Goal: Task Accomplishment & Management: Use online tool/utility

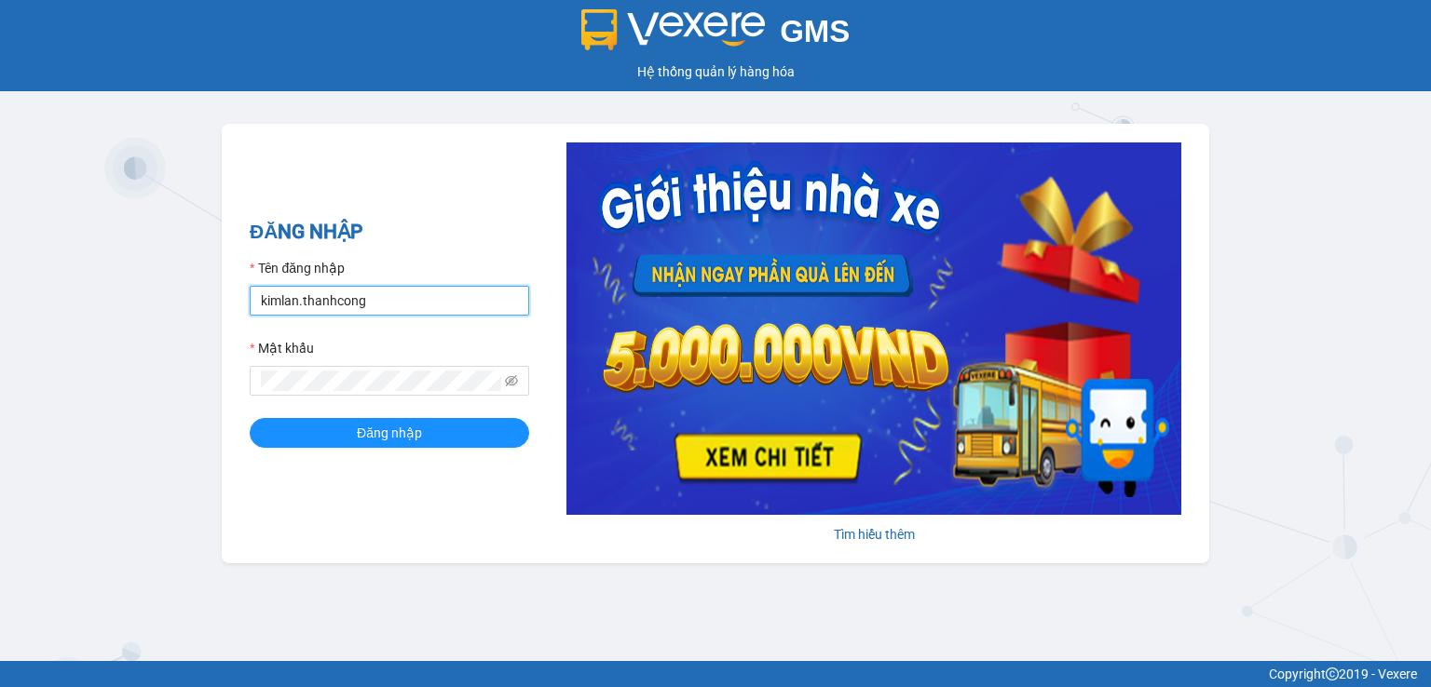
click at [380, 291] on input "kimlan.thanhcong" at bounding box center [389, 301] width 279 height 30
drag, startPoint x: 380, startPoint y: 291, endPoint x: 208, endPoint y: 307, distance: 173.1
click at [208, 307] on div "GMS Hệ thống quản lý hàng hóa ĐĂNG NHẬP Tên đăng nhập kimlan.thanhcong Mật khẩu…" at bounding box center [715, 330] width 1431 height 661
type input "d"
type input "đ"
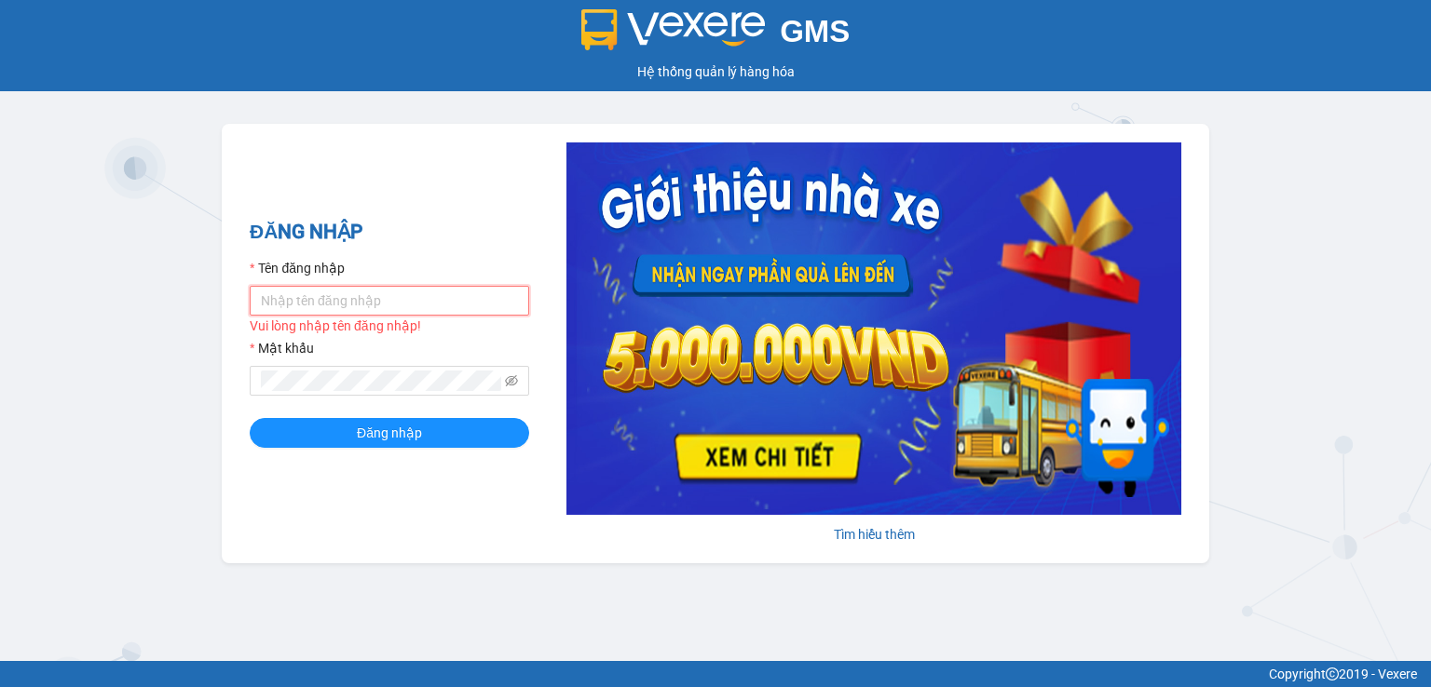
type input "d"
type input "đ"
click at [292, 300] on input "dxhh1.thanhcong" at bounding box center [389, 301] width 279 height 30
type input "dxhh.thanhcong"
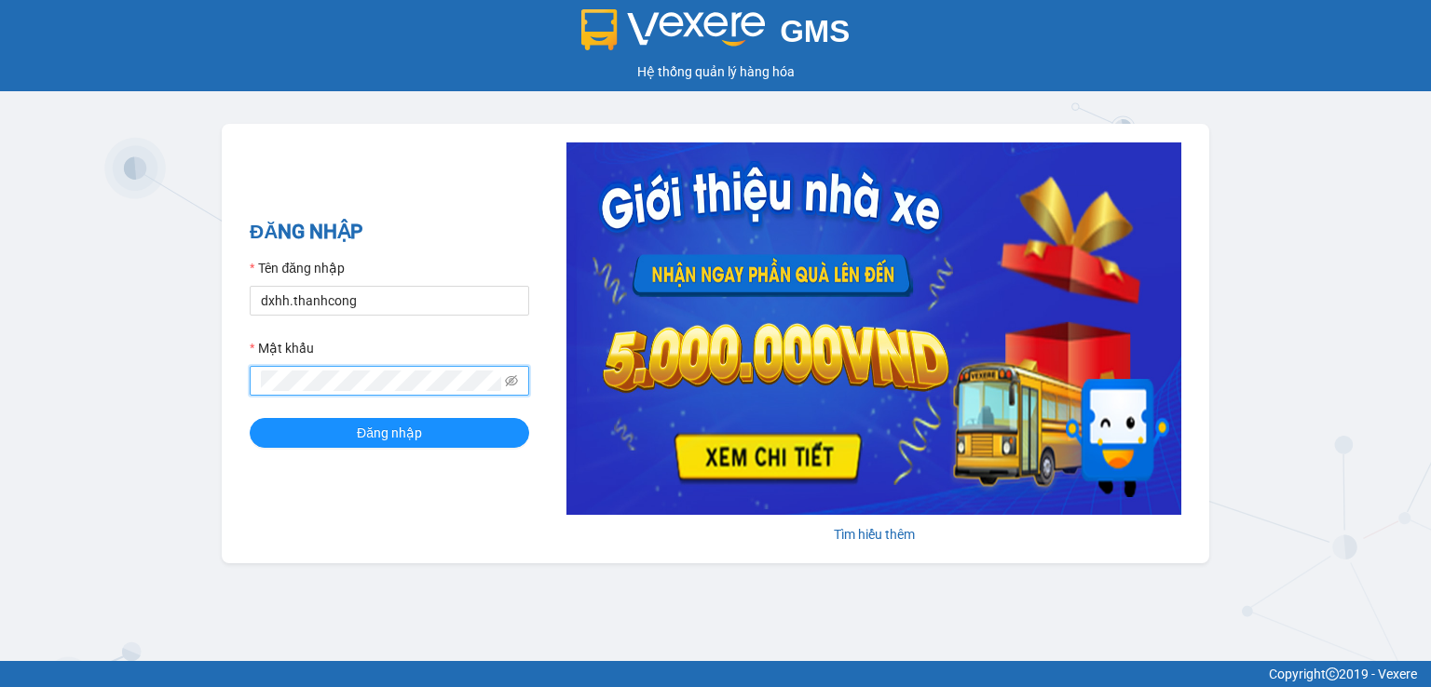
click at [250, 392] on span at bounding box center [389, 381] width 279 height 30
click at [513, 384] on icon "eye-invisible" at bounding box center [511, 380] width 13 height 13
click at [333, 437] on button "Đăng nhập" at bounding box center [389, 433] width 279 height 30
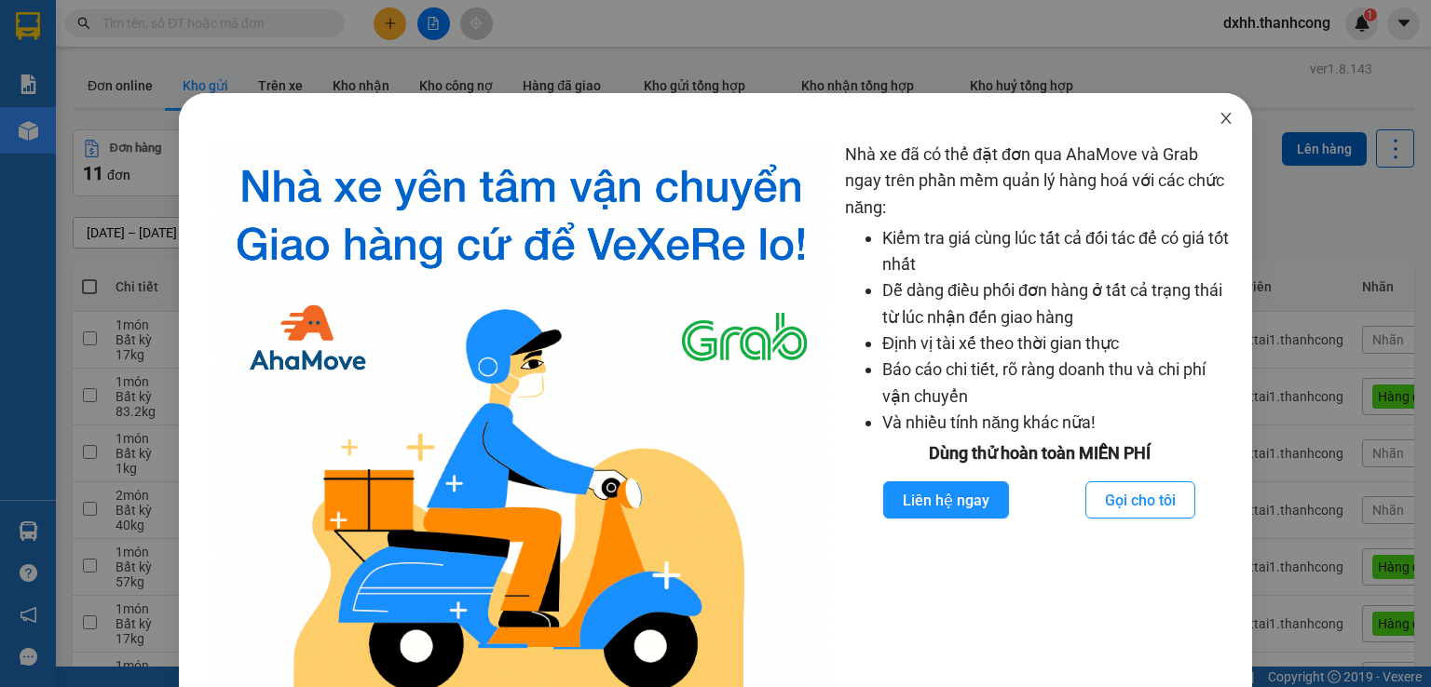
click at [1218, 117] on icon "close" at bounding box center [1225, 118] width 15 height 15
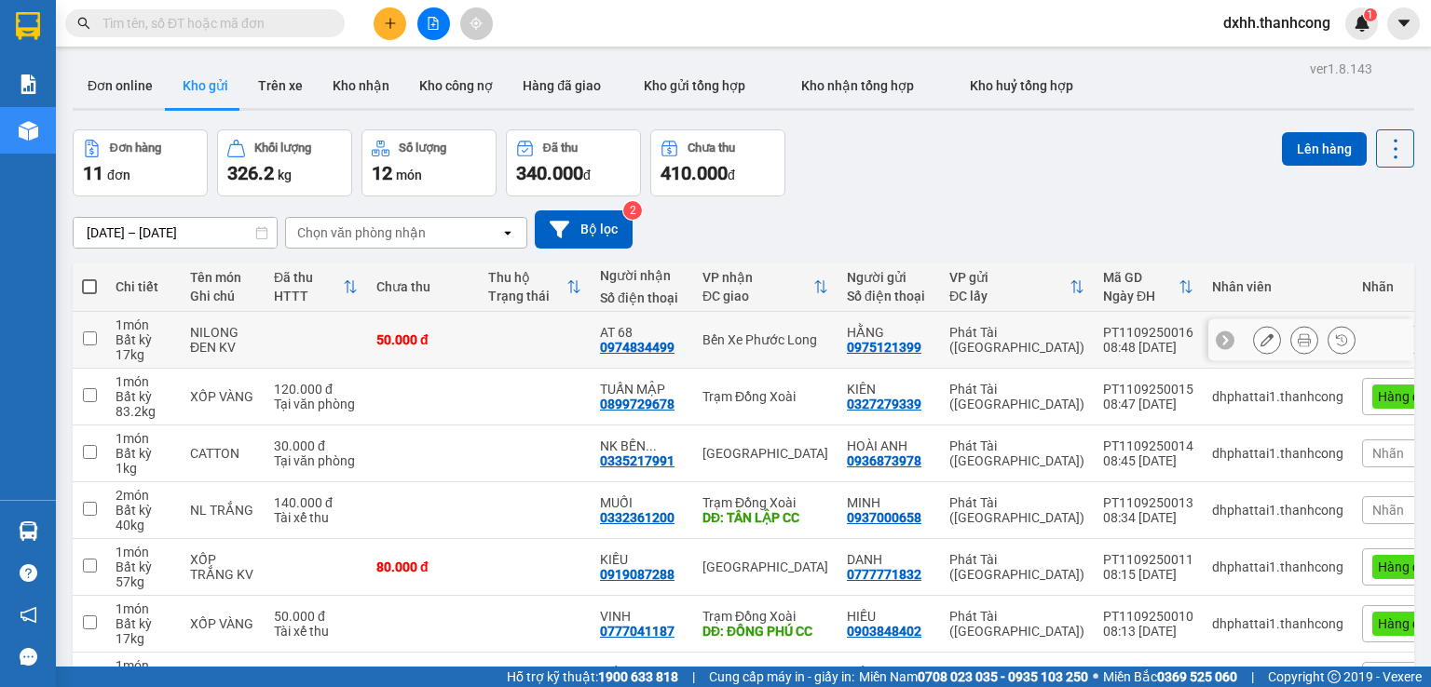
click at [522, 344] on td at bounding box center [535, 340] width 112 height 57
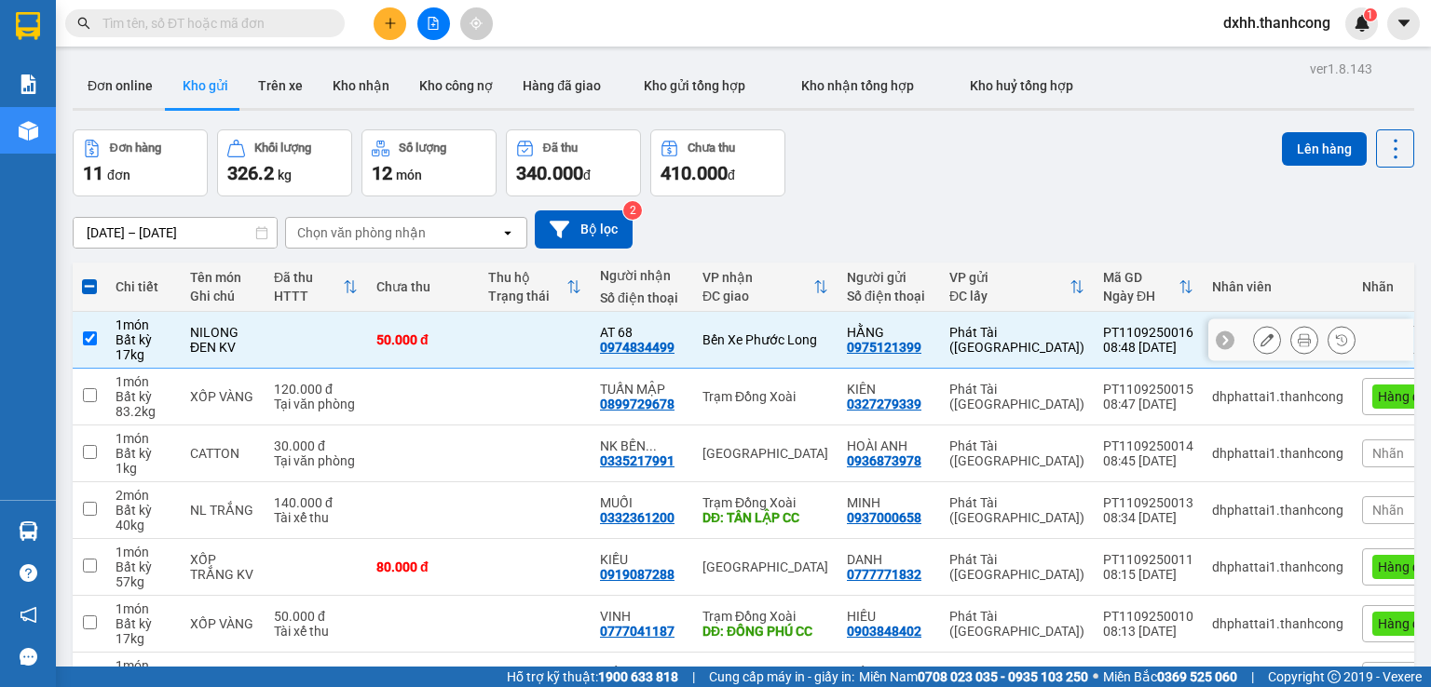
click at [90, 333] on input "checkbox" at bounding box center [90, 339] width 14 height 14
checkbox input "false"
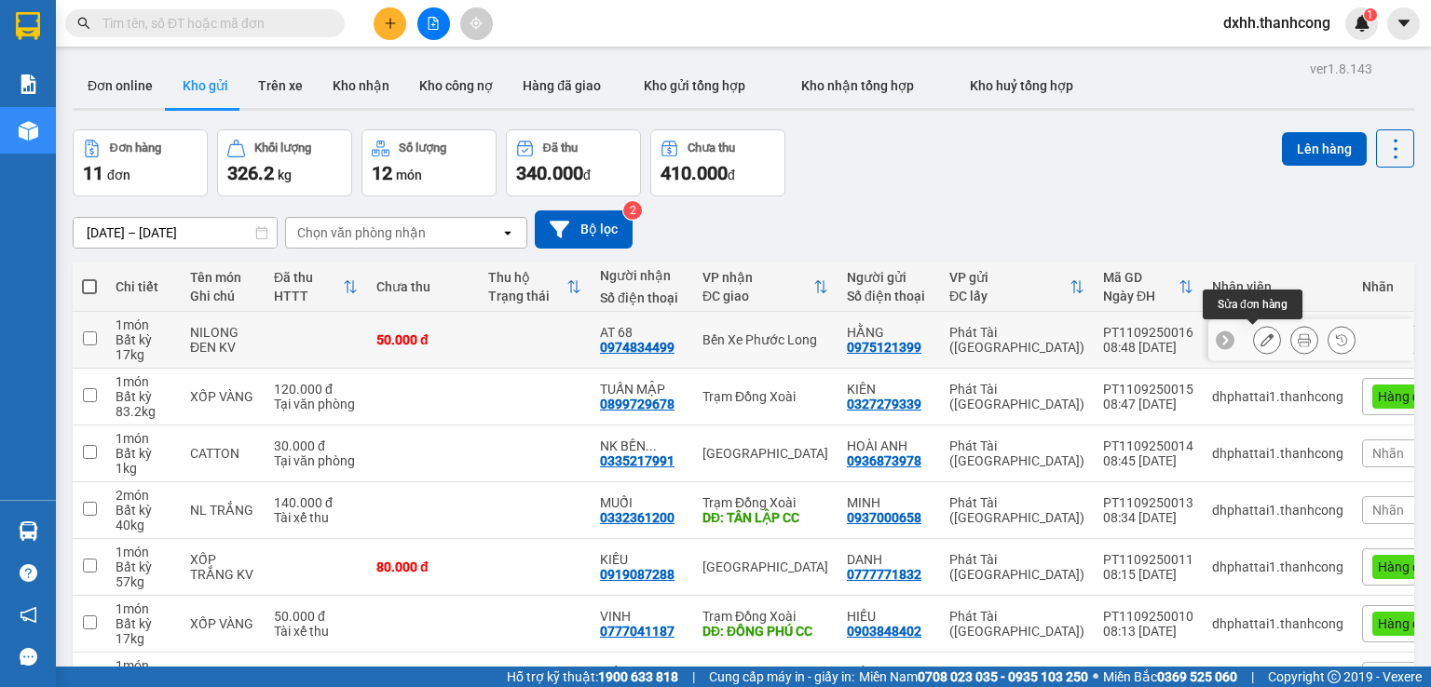
click at [1260, 340] on icon at bounding box center [1266, 339] width 13 height 13
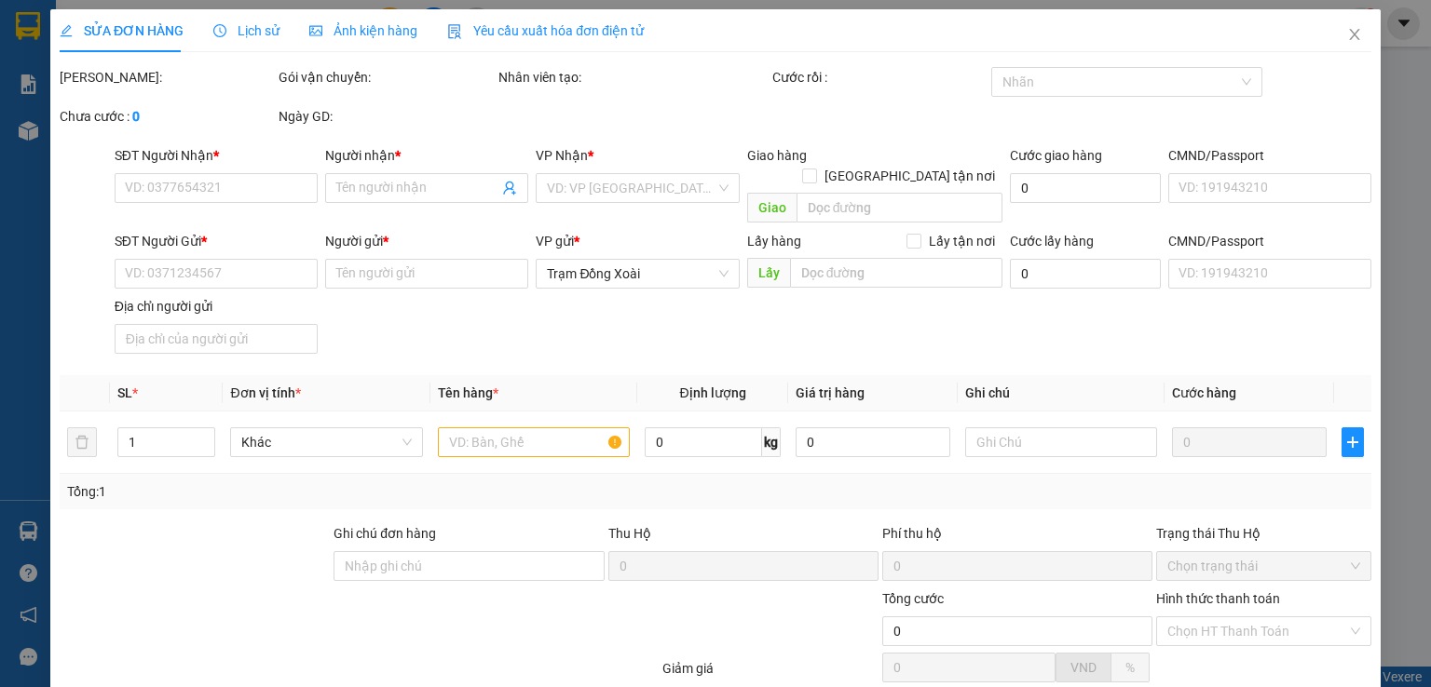
type input "0974834499"
type input "AT 68"
type input "0975121399"
type input "HẰNG"
type input "50.000"
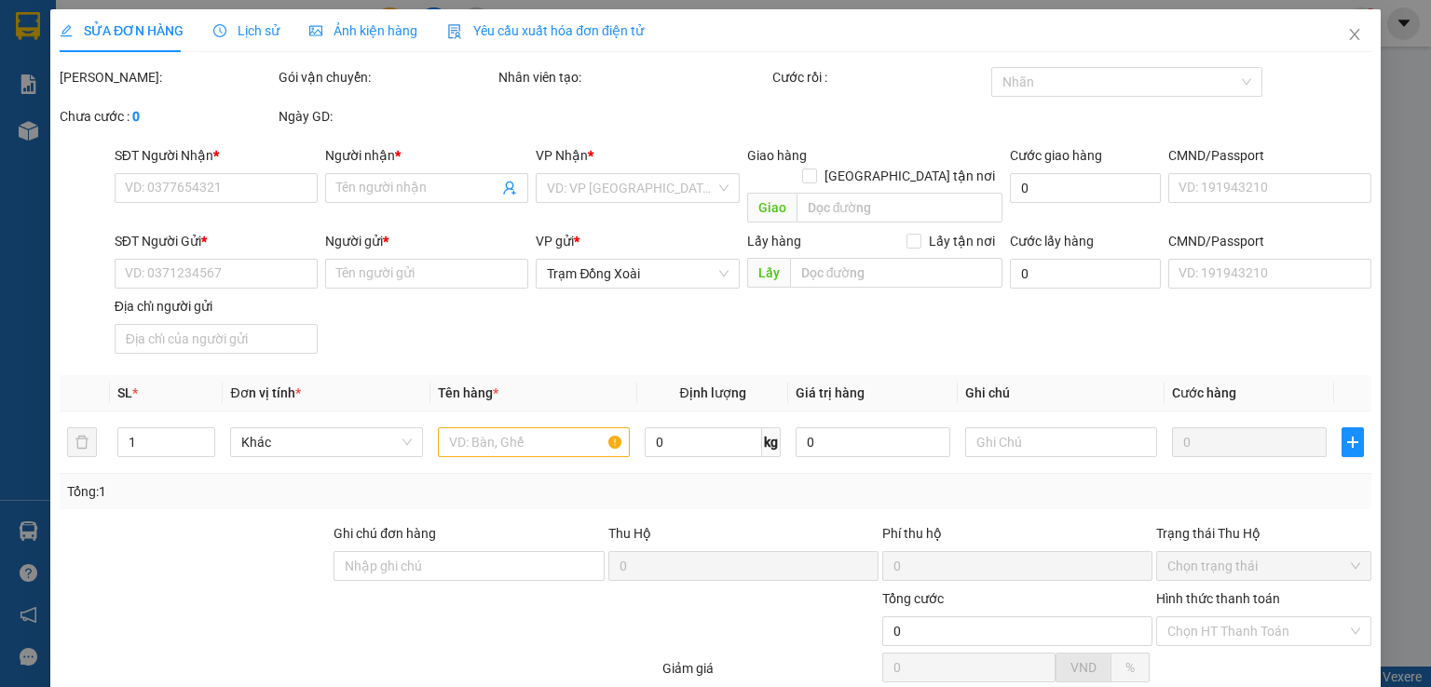
type input "50.000"
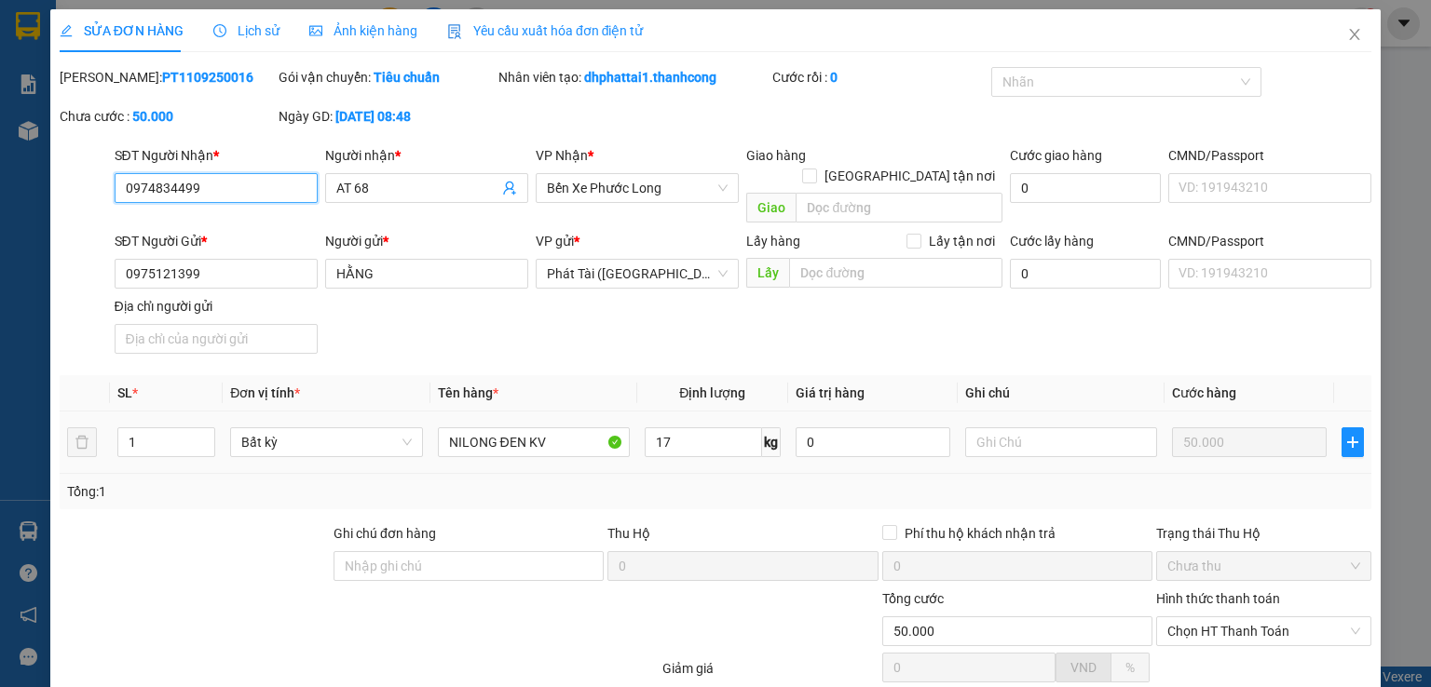
scroll to position [100, 0]
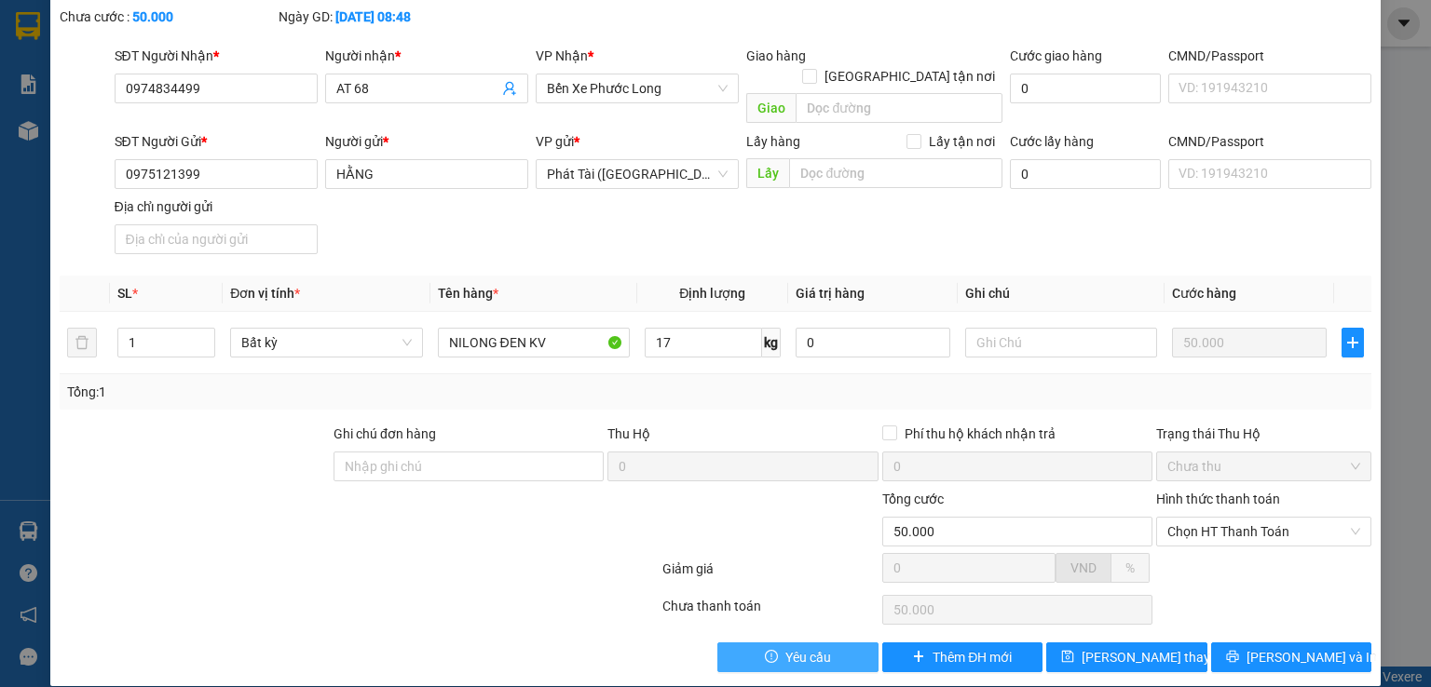
click at [812, 647] on span "Yêu cầu" at bounding box center [808, 657] width 46 height 20
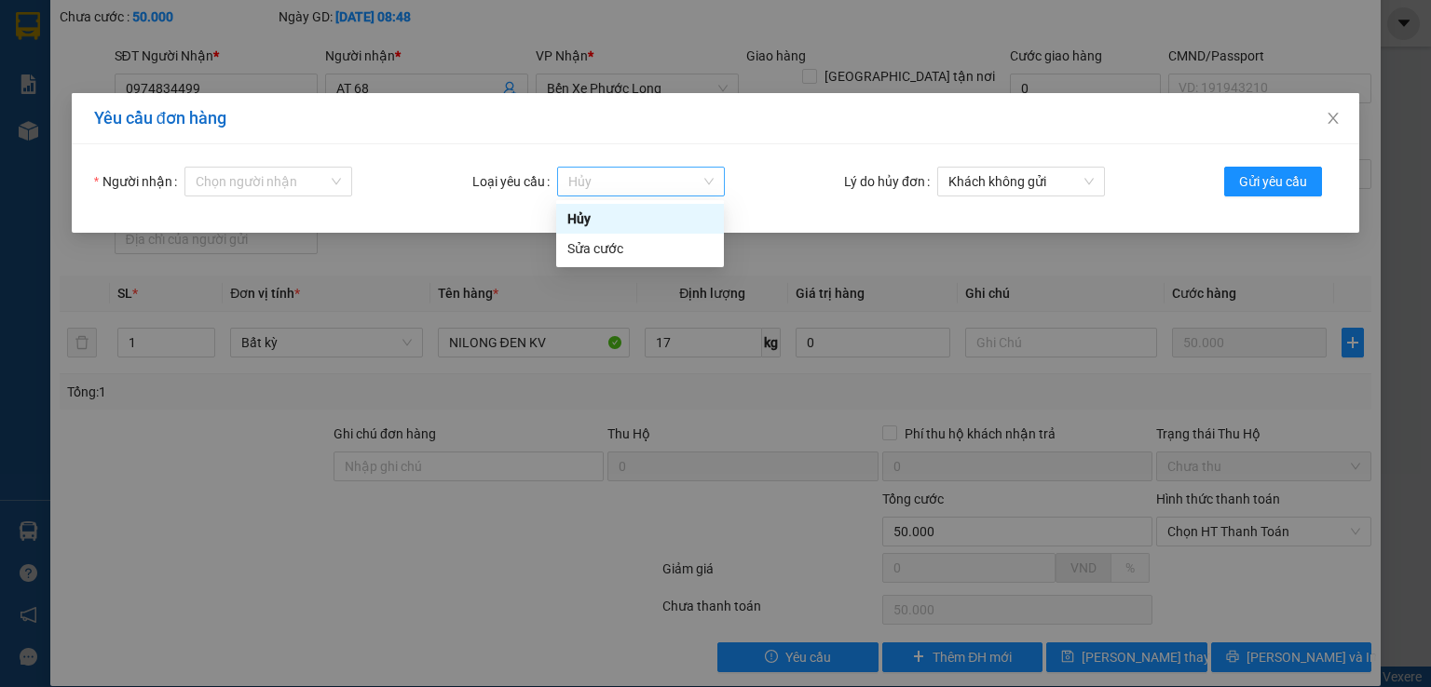
click at [679, 186] on span "Hủy" at bounding box center [640, 182] width 145 height 28
click at [648, 252] on div "Sửa cước" at bounding box center [639, 248] width 145 height 20
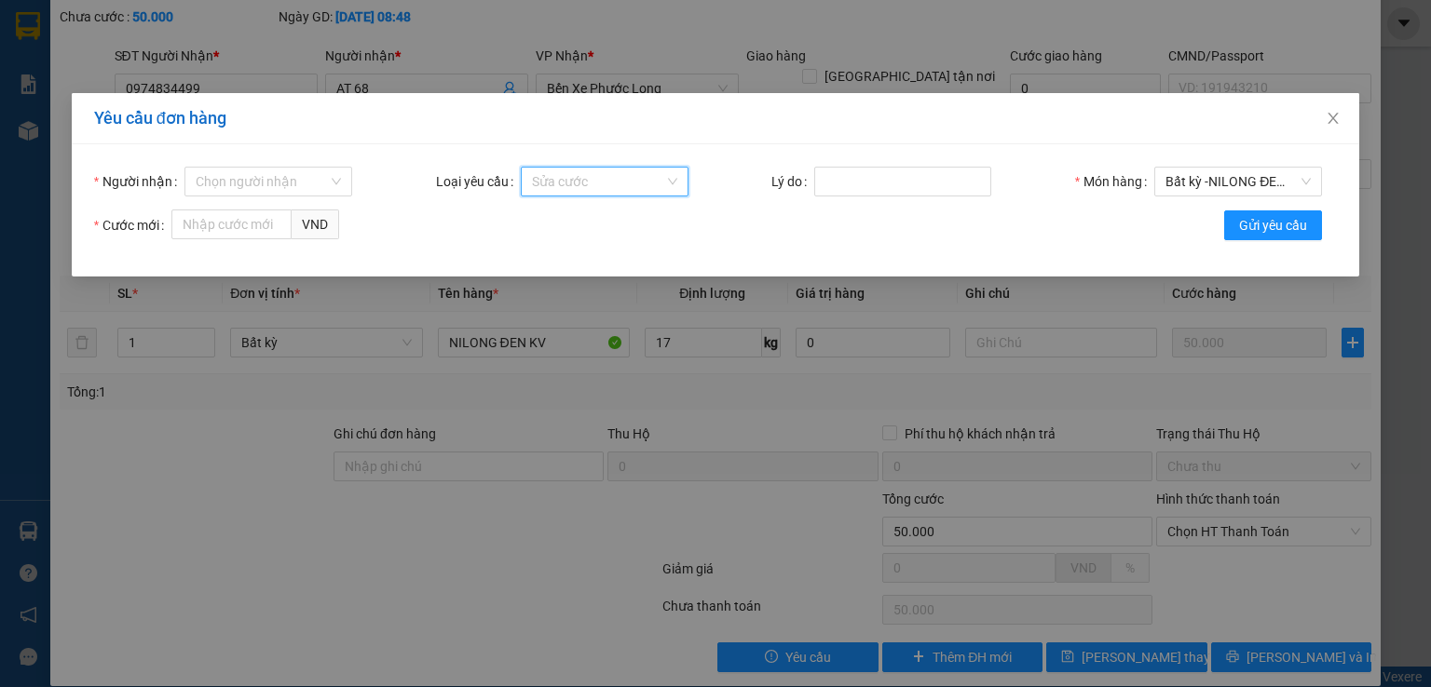
click at [637, 176] on span "Sửa cước" at bounding box center [604, 182] width 145 height 28
click at [691, 234] on form "Người nhận Chọn người nhận Loại yêu cầu Sửa cước Lý do Món hàng Bất kỳ - NILONG…" at bounding box center [715, 211] width 1242 height 88
click at [1323, 115] on span "Close" at bounding box center [1333, 119] width 52 height 52
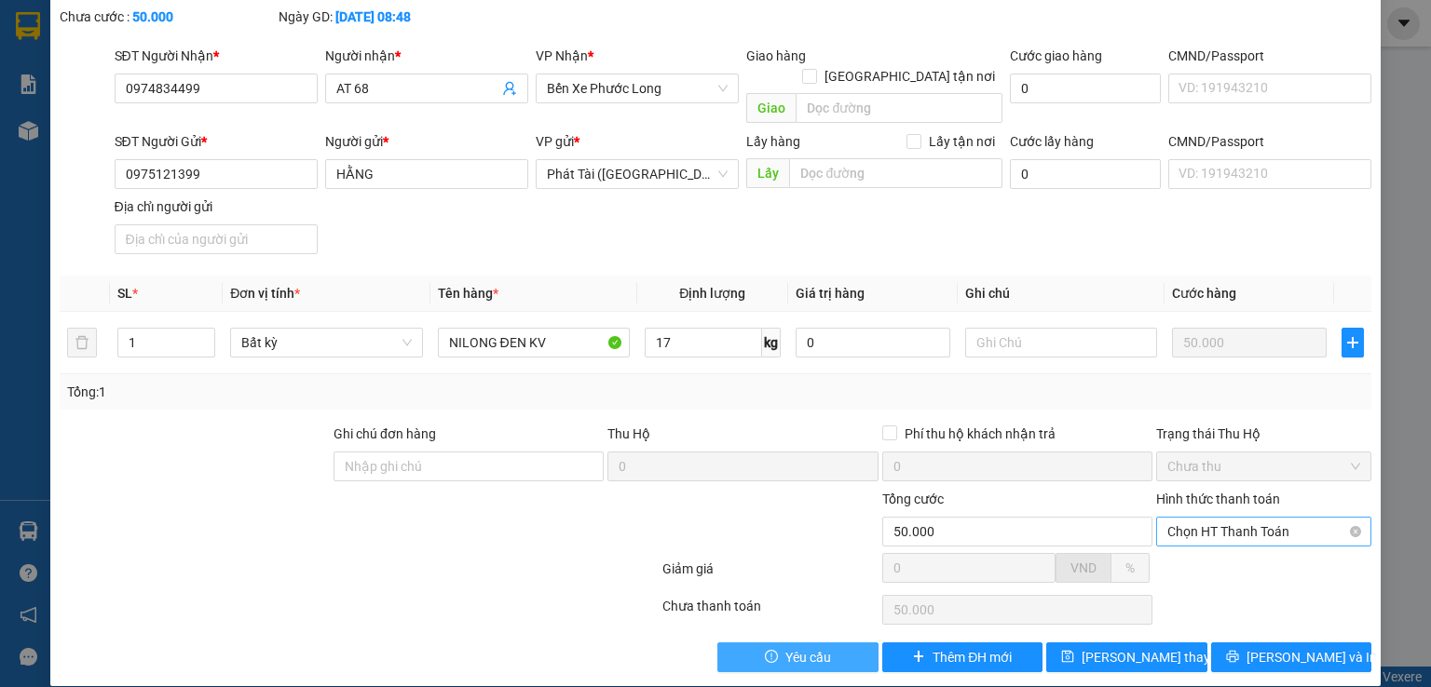
click at [1293, 519] on span "Chọn HT Thanh Toán" at bounding box center [1263, 532] width 193 height 28
click at [314, 563] on div at bounding box center [359, 572] width 603 height 37
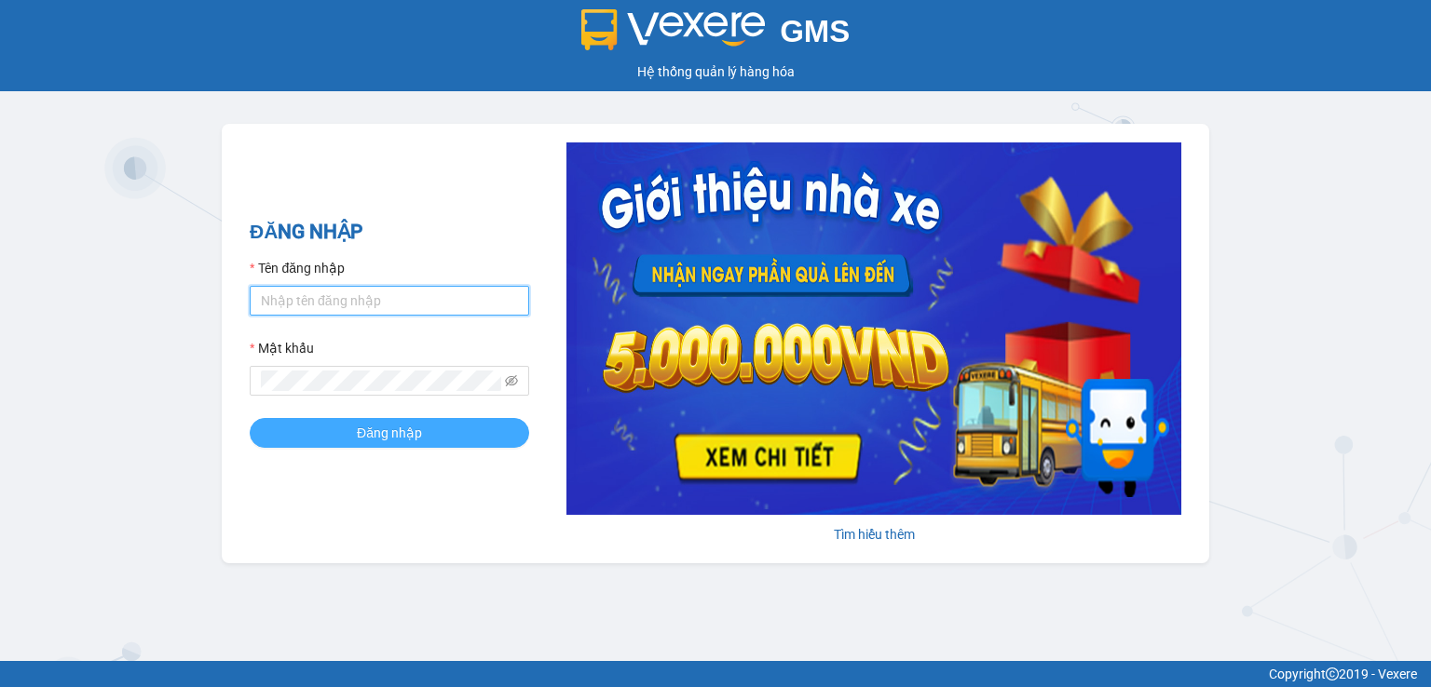
type input "kimlan.thanhcong"
click at [362, 440] on span "Đăng nhập" at bounding box center [389, 433] width 65 height 20
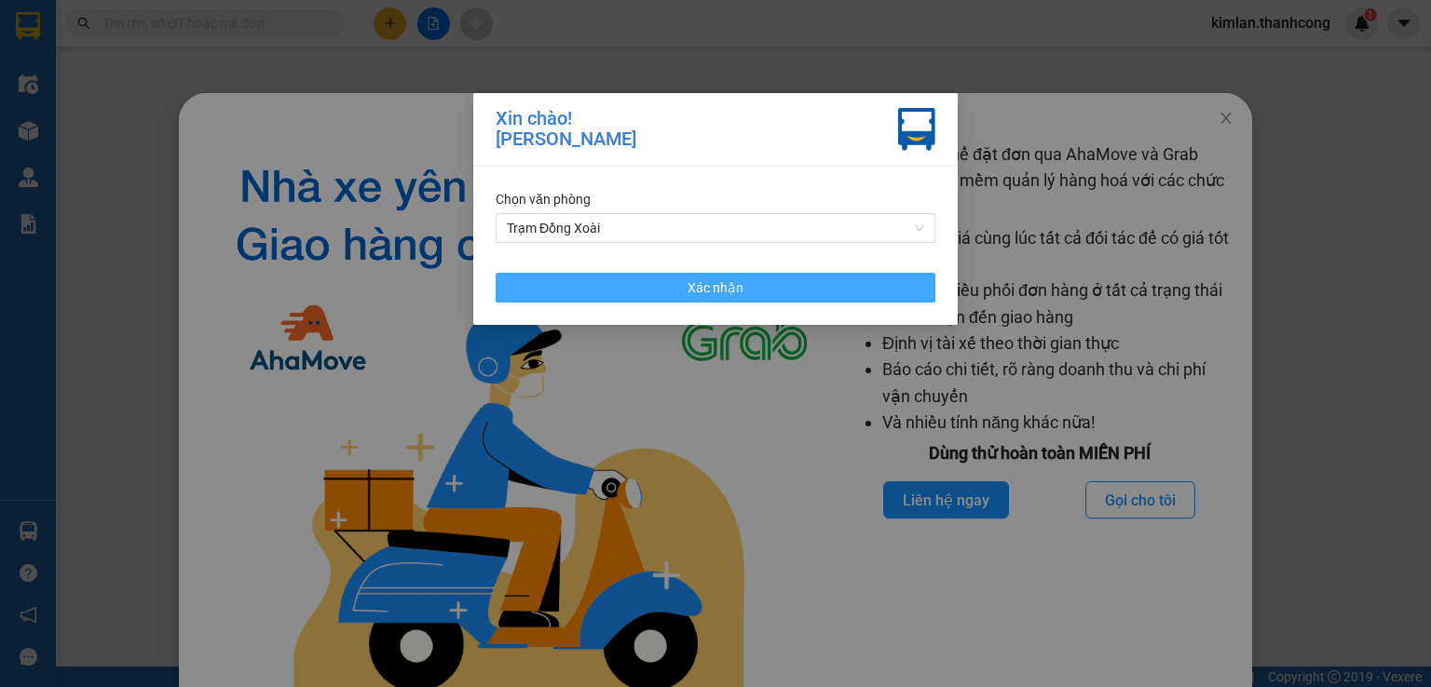
click at [794, 282] on button "Xác nhận" at bounding box center [715, 288] width 440 height 30
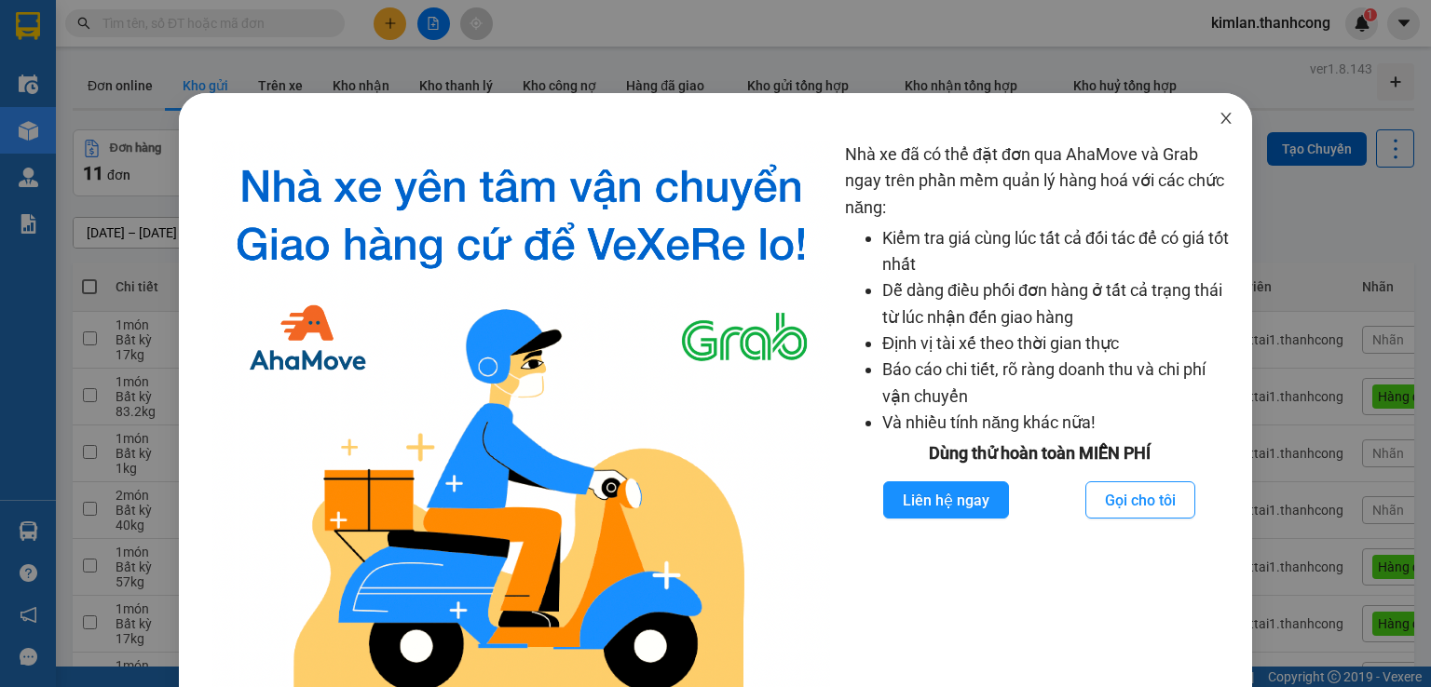
click at [1220, 118] on icon "close" at bounding box center [1225, 118] width 15 height 15
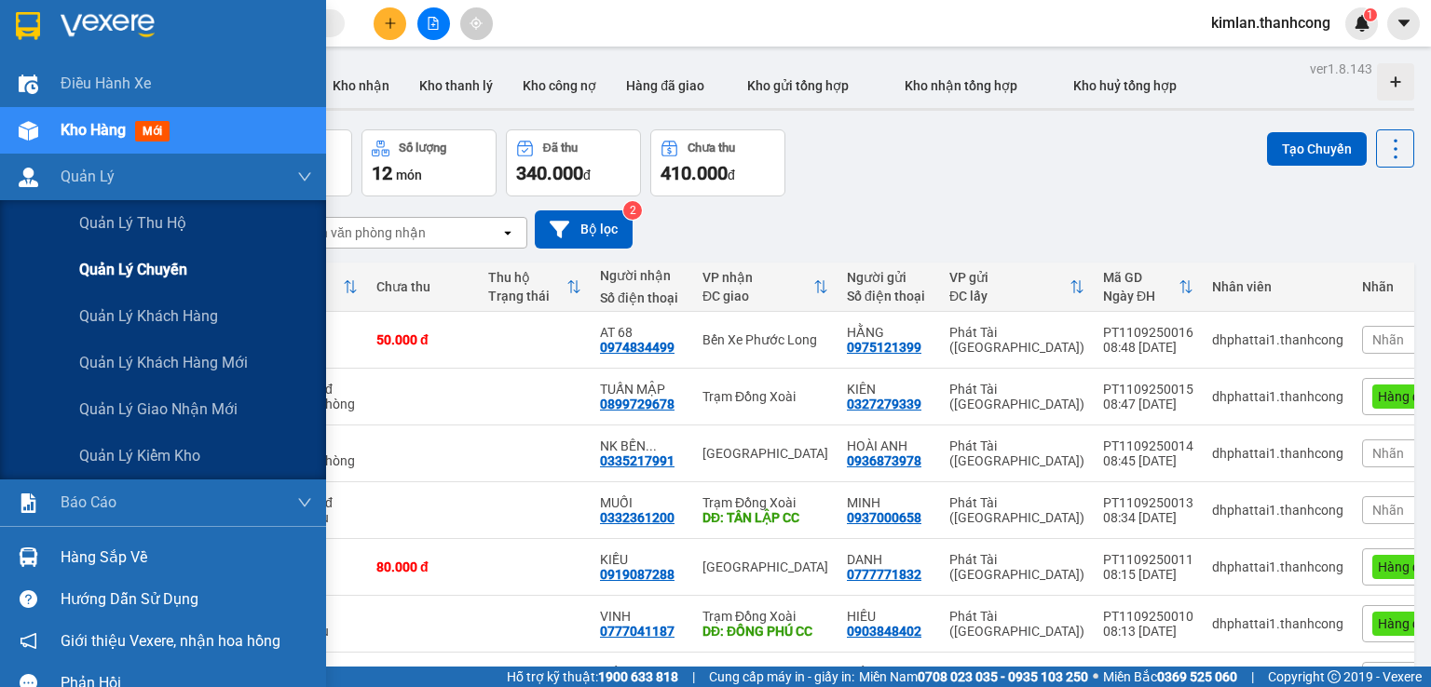
click at [143, 274] on span "Quản lý chuyến" at bounding box center [133, 269] width 108 height 23
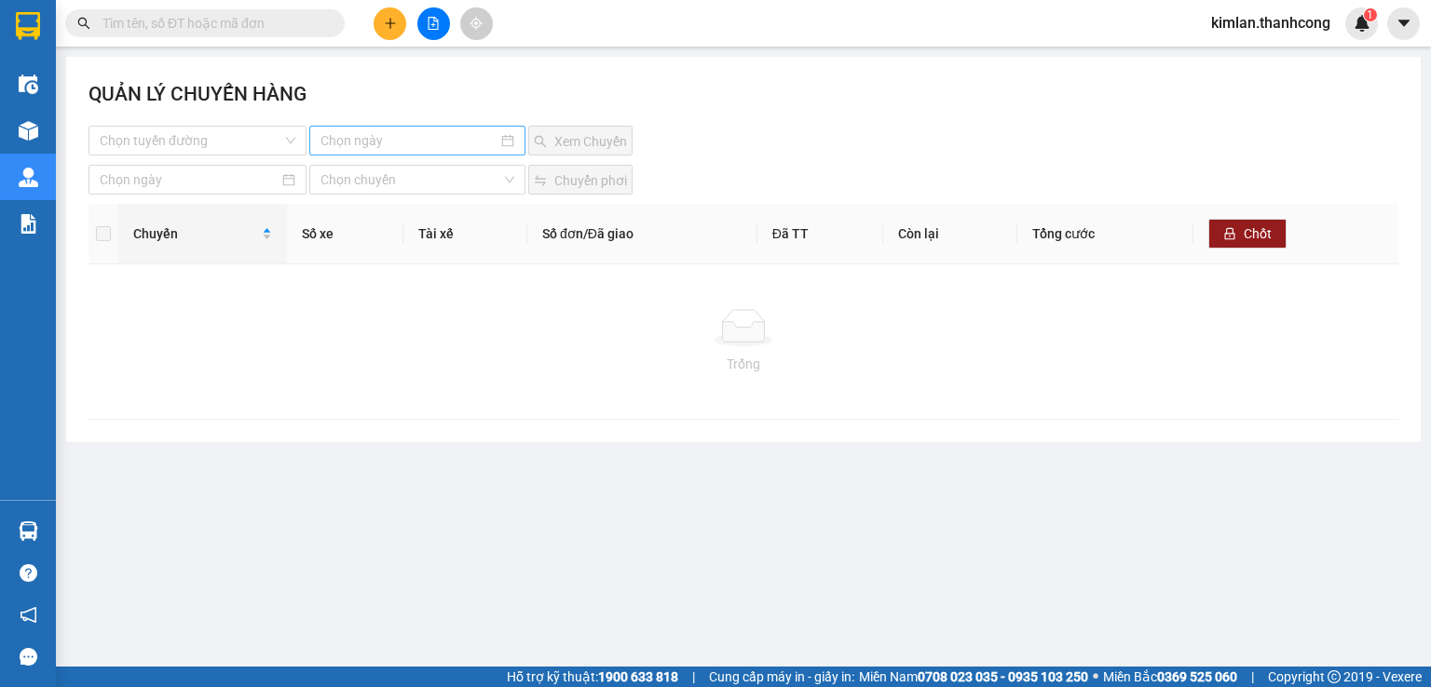
click at [429, 140] on input at bounding box center [408, 140] width 176 height 20
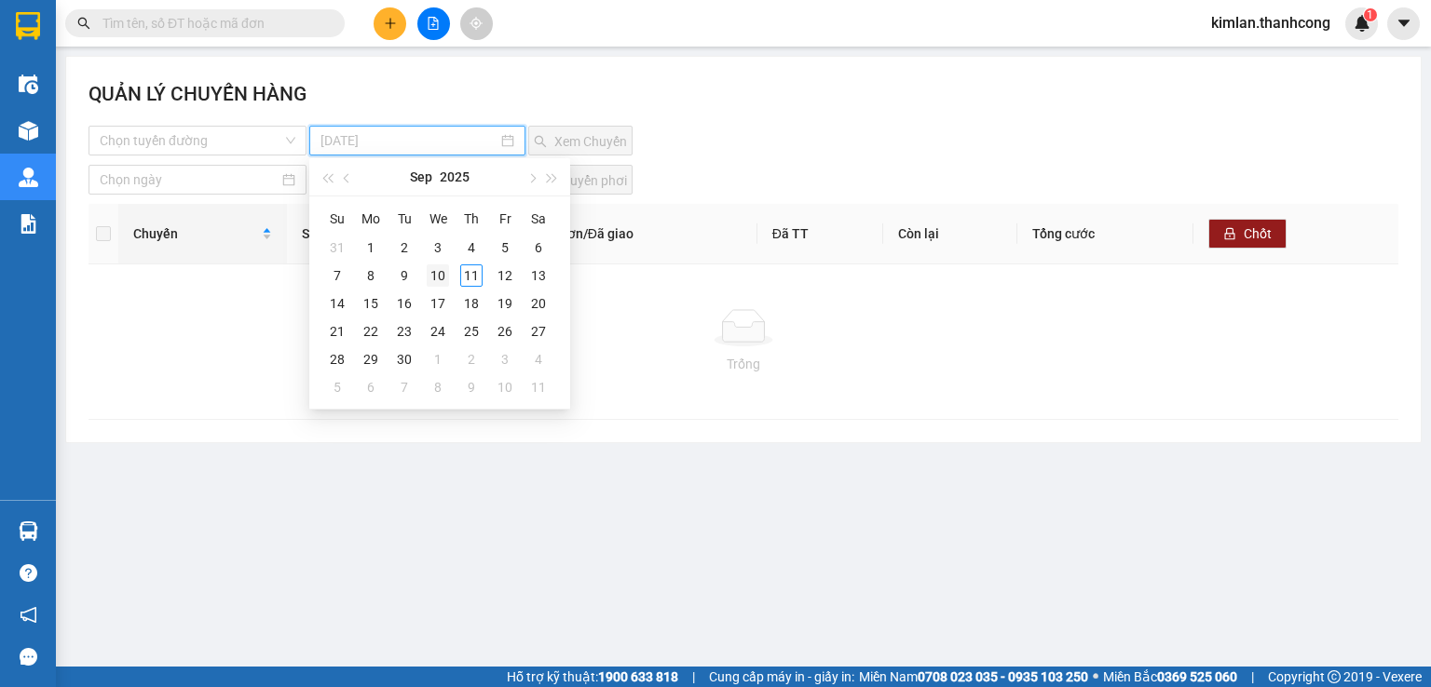
type input "[DATE]"
click at [435, 278] on div "10" at bounding box center [438, 276] width 22 height 22
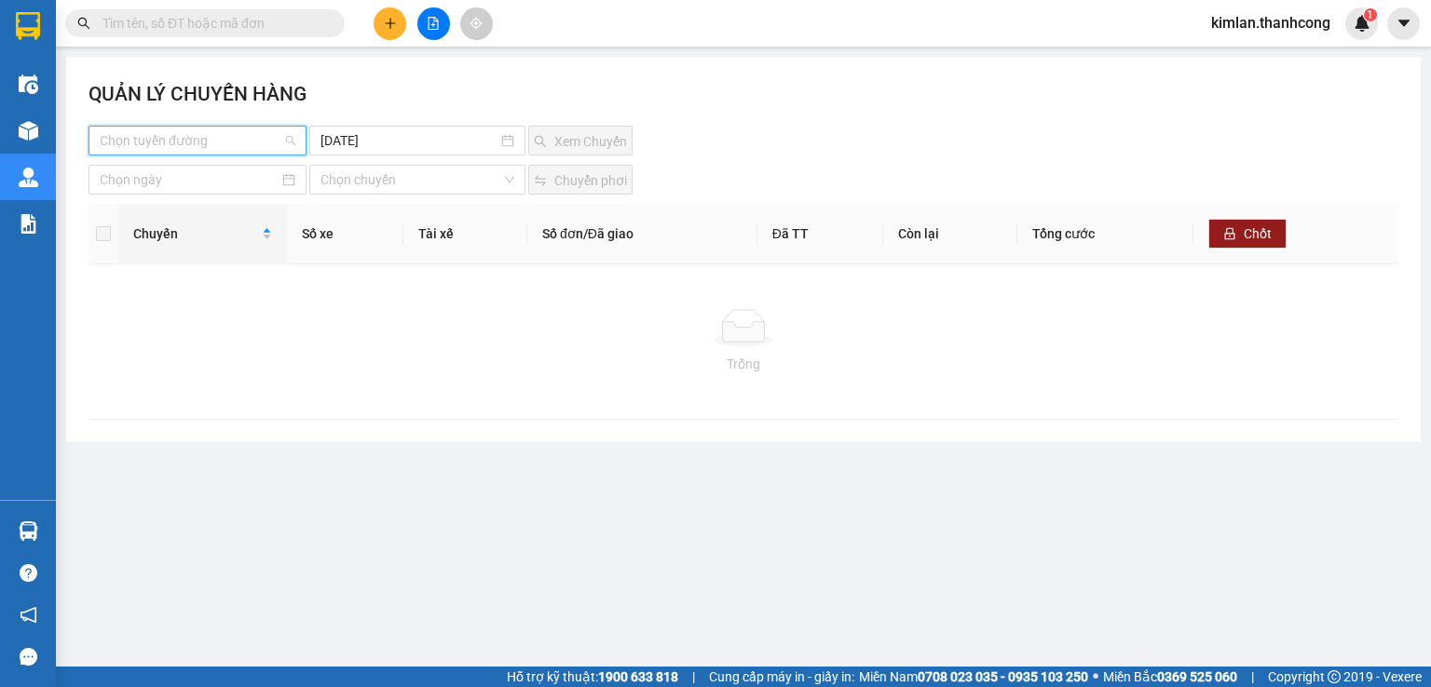
click at [250, 139] on input "search" at bounding box center [191, 141] width 183 height 28
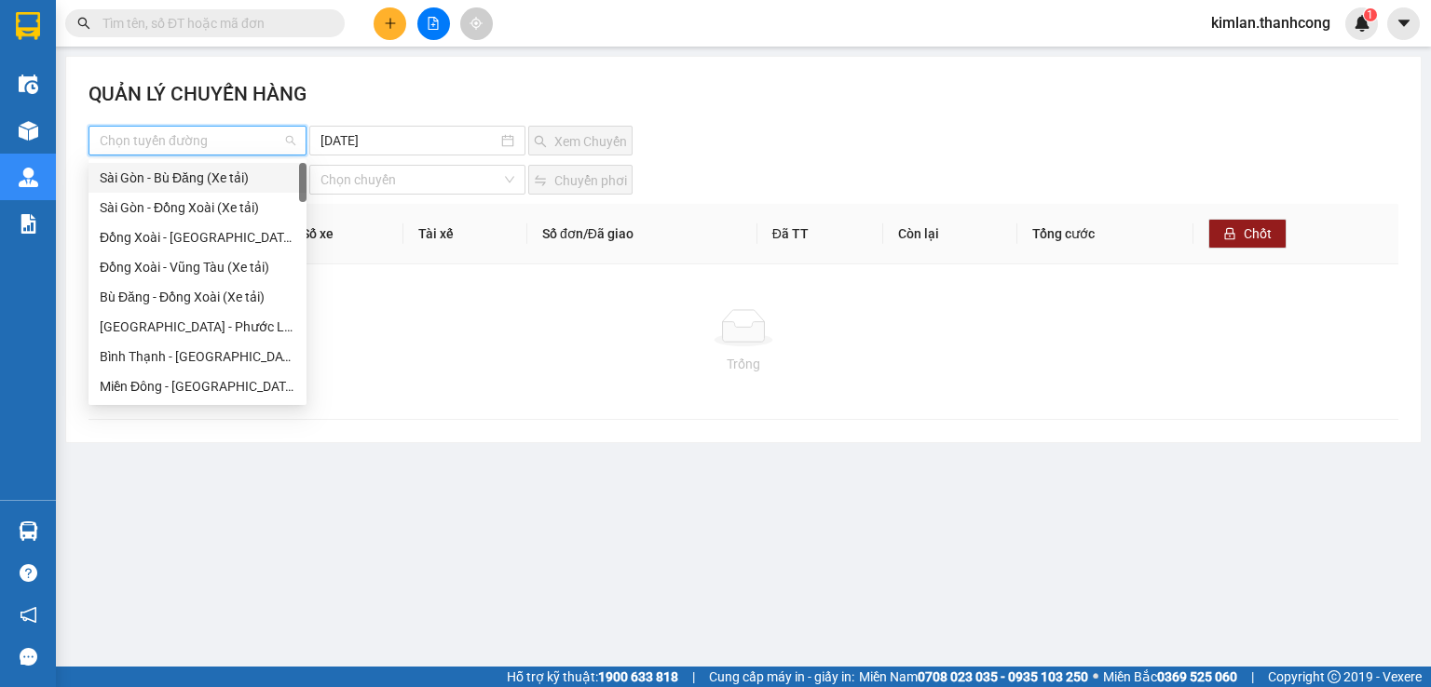
click at [250, 139] on input "search" at bounding box center [191, 141] width 183 height 28
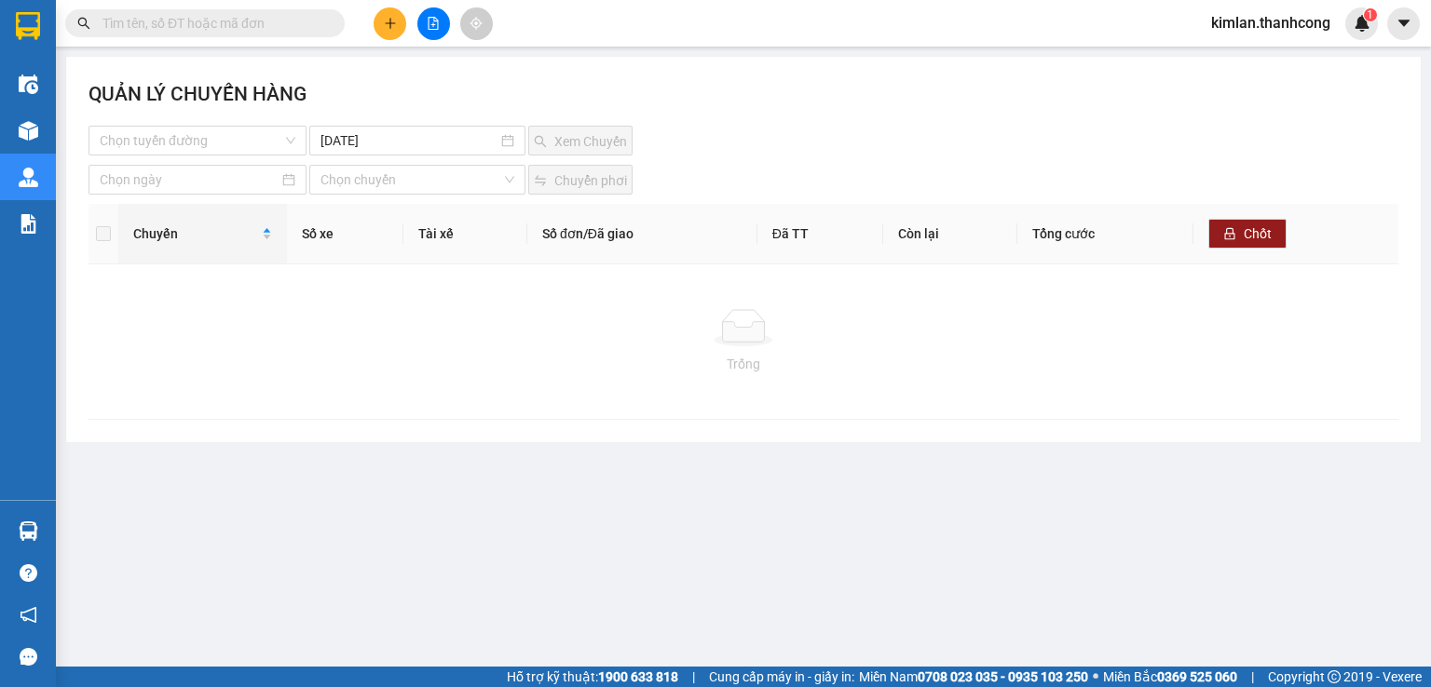
click at [405, 316] on div at bounding box center [743, 327] width 1280 height 37
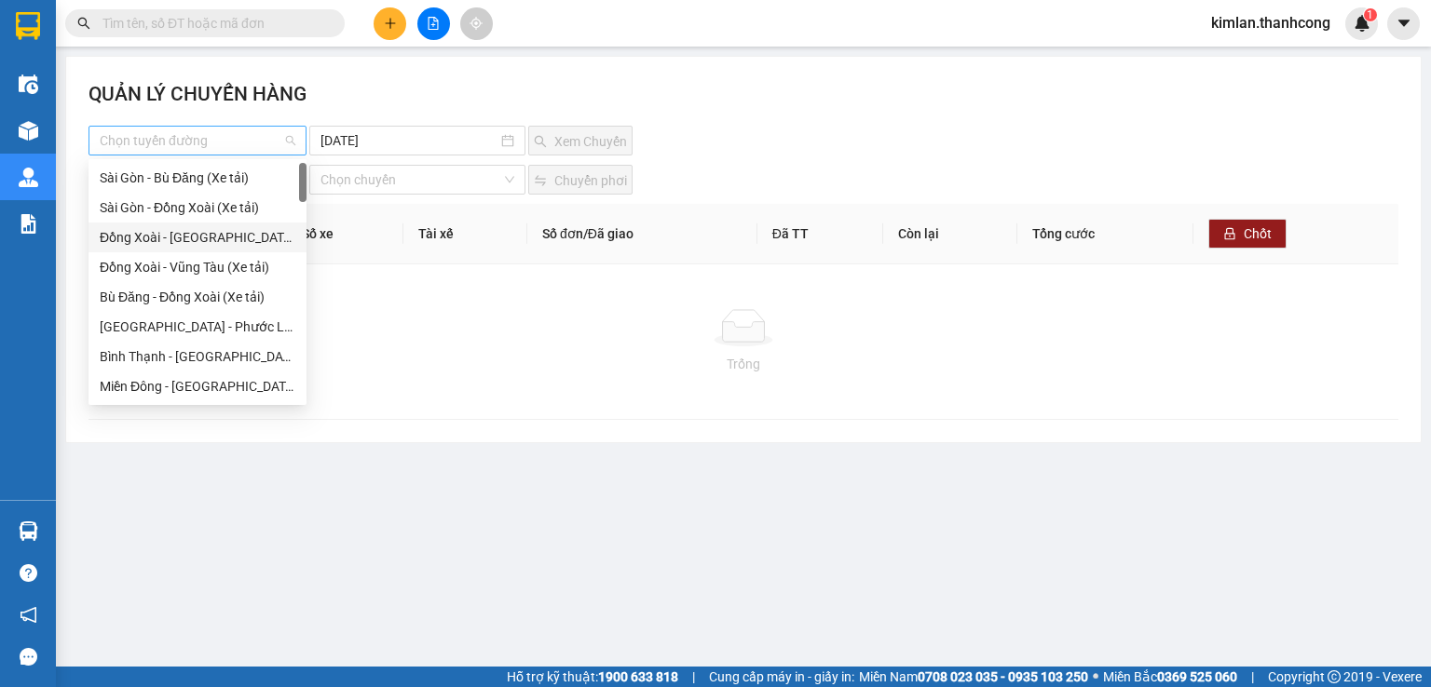
click at [292, 137] on div "Chọn tuyến đường" at bounding box center [197, 141] width 218 height 30
click at [474, 354] on div "Trống" at bounding box center [743, 364] width 1280 height 20
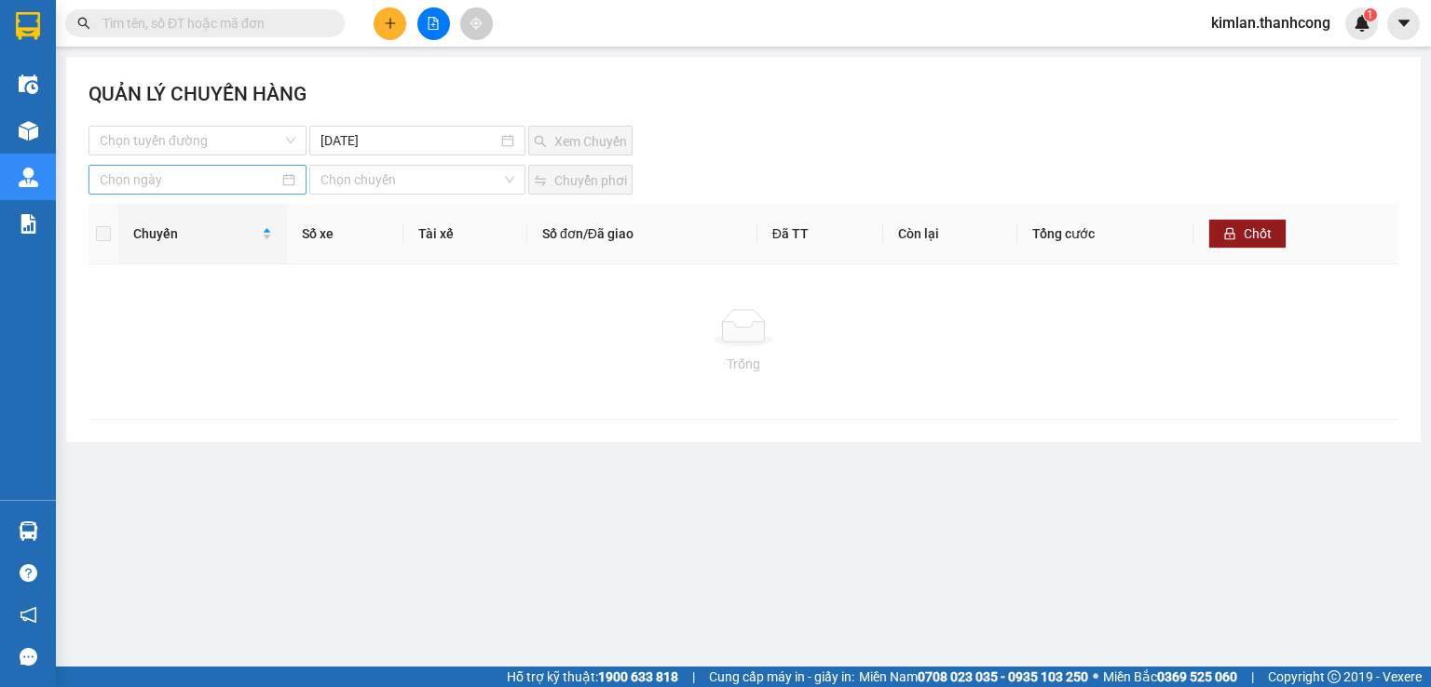
click at [283, 179] on div at bounding box center [198, 180] width 196 height 20
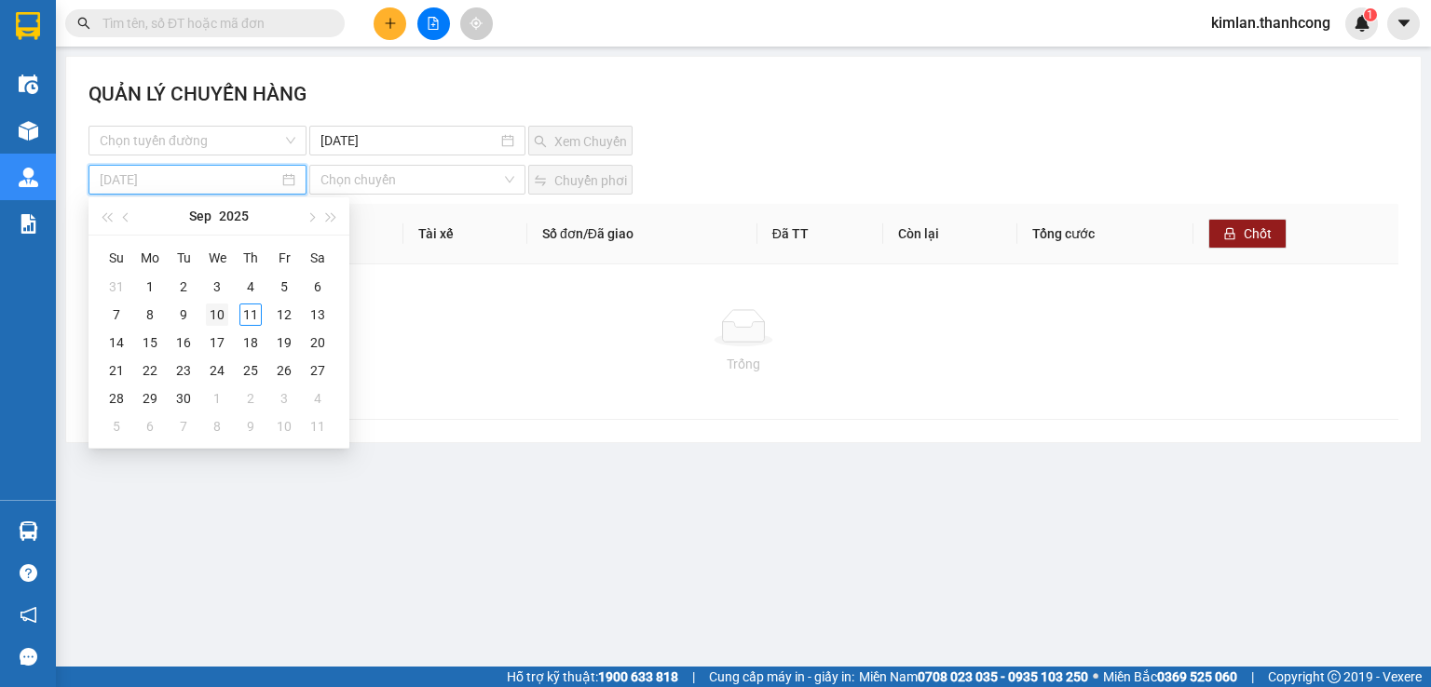
type input "[DATE]"
click at [206, 311] on div "10" at bounding box center [217, 315] width 22 height 22
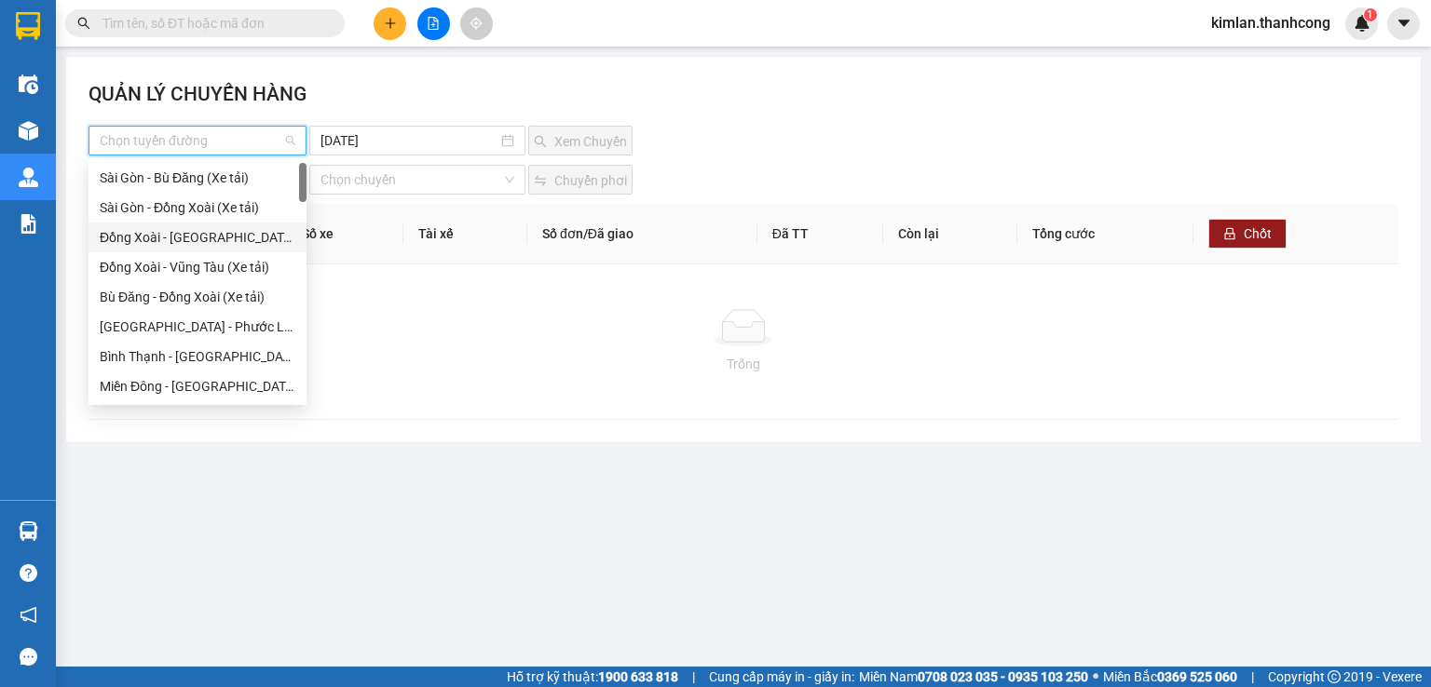
click at [205, 141] on input "search" at bounding box center [191, 141] width 183 height 28
click at [202, 172] on div "Sài Gòn - Bù Đăng (Xe tải)" at bounding box center [198, 178] width 196 height 20
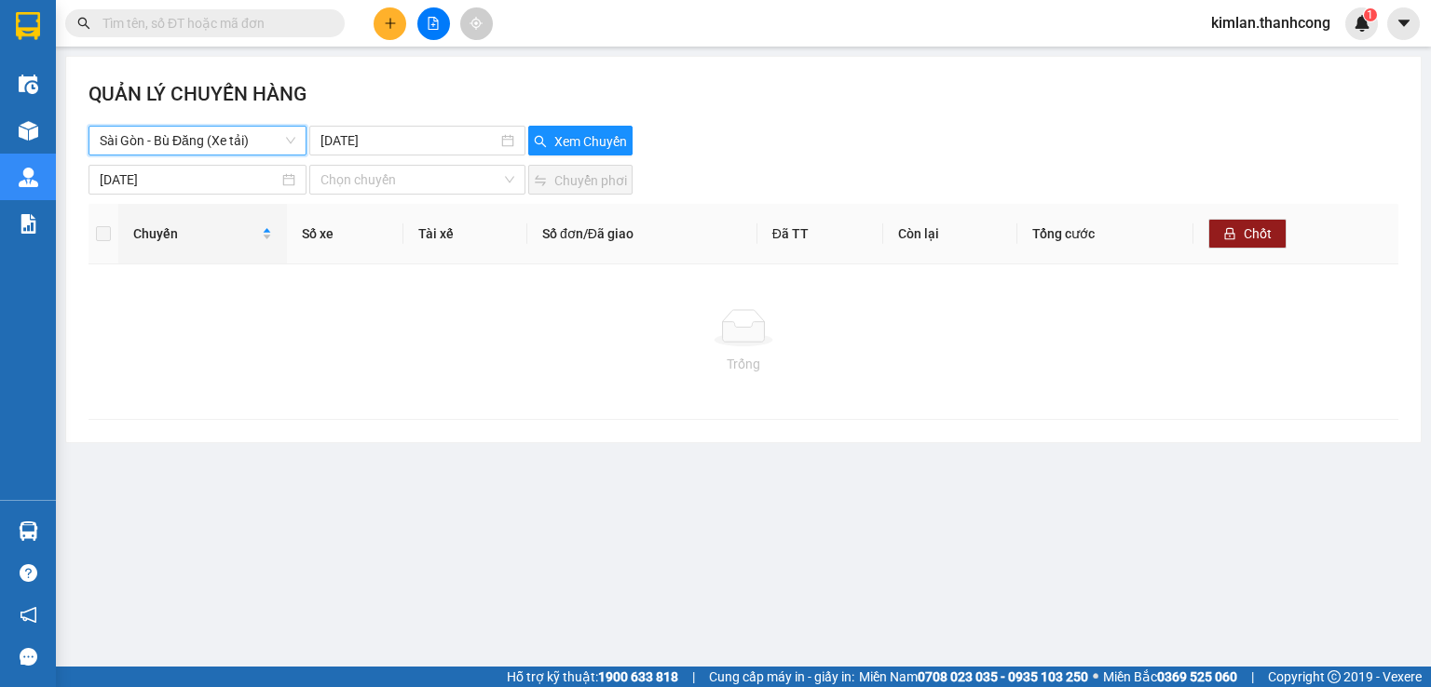
click at [233, 131] on span "Sài Gòn - Bù Đăng (Xe tải)" at bounding box center [198, 141] width 196 height 28
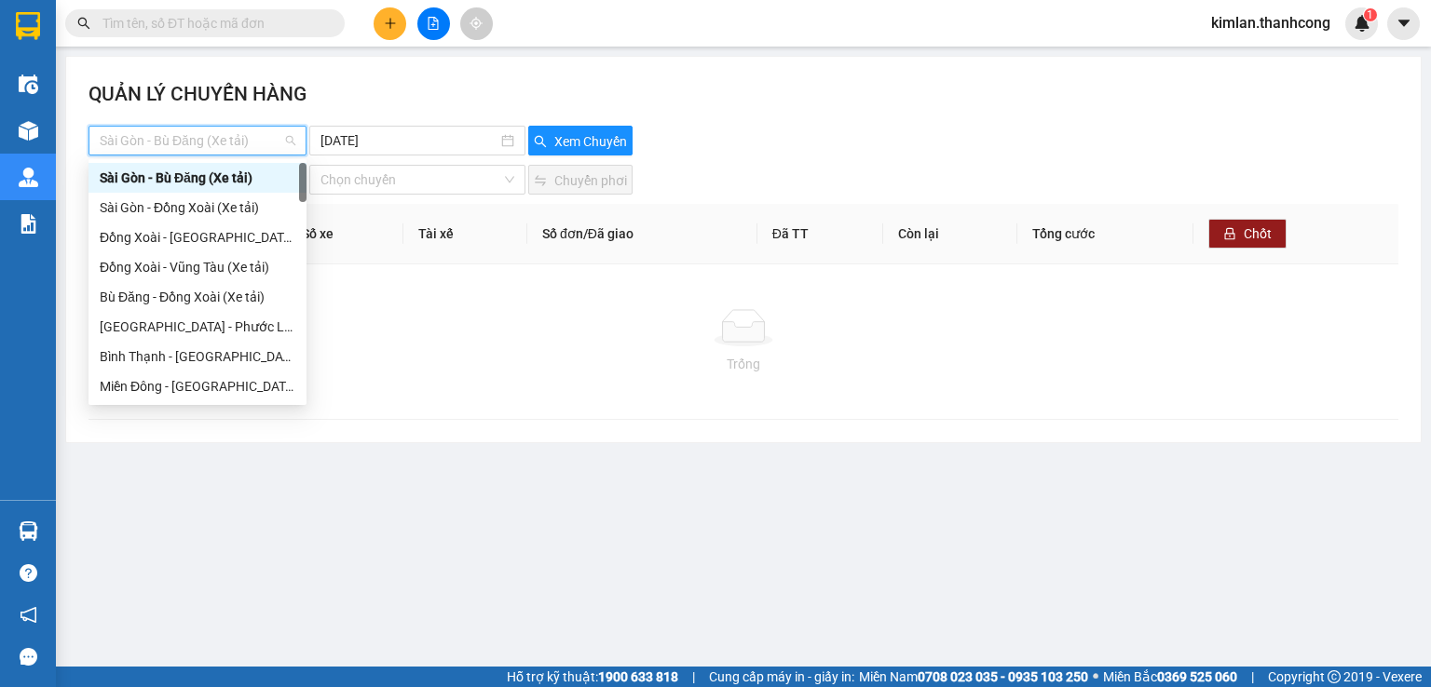
click at [233, 131] on span "Sài Gòn - Bù Đăng (Xe tải)" at bounding box center [198, 141] width 196 height 28
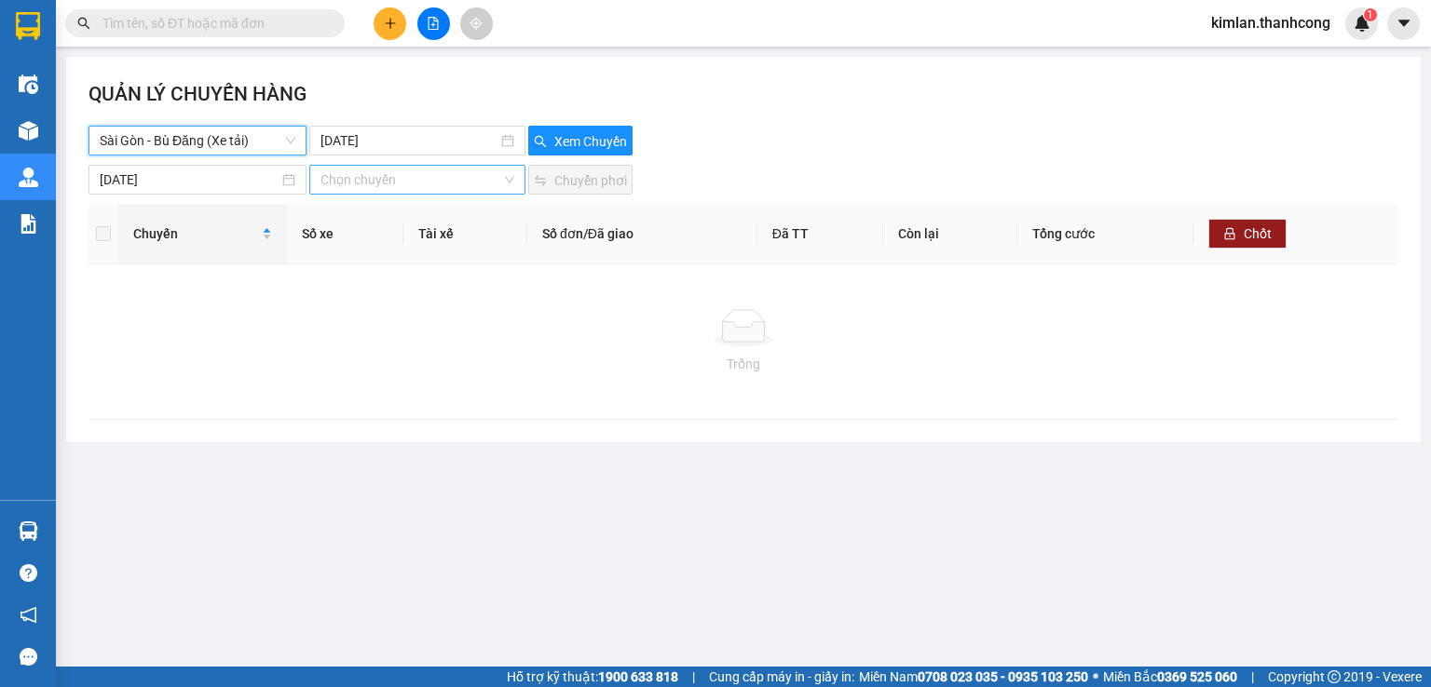
click at [433, 182] on input "search" at bounding box center [410, 180] width 180 height 28
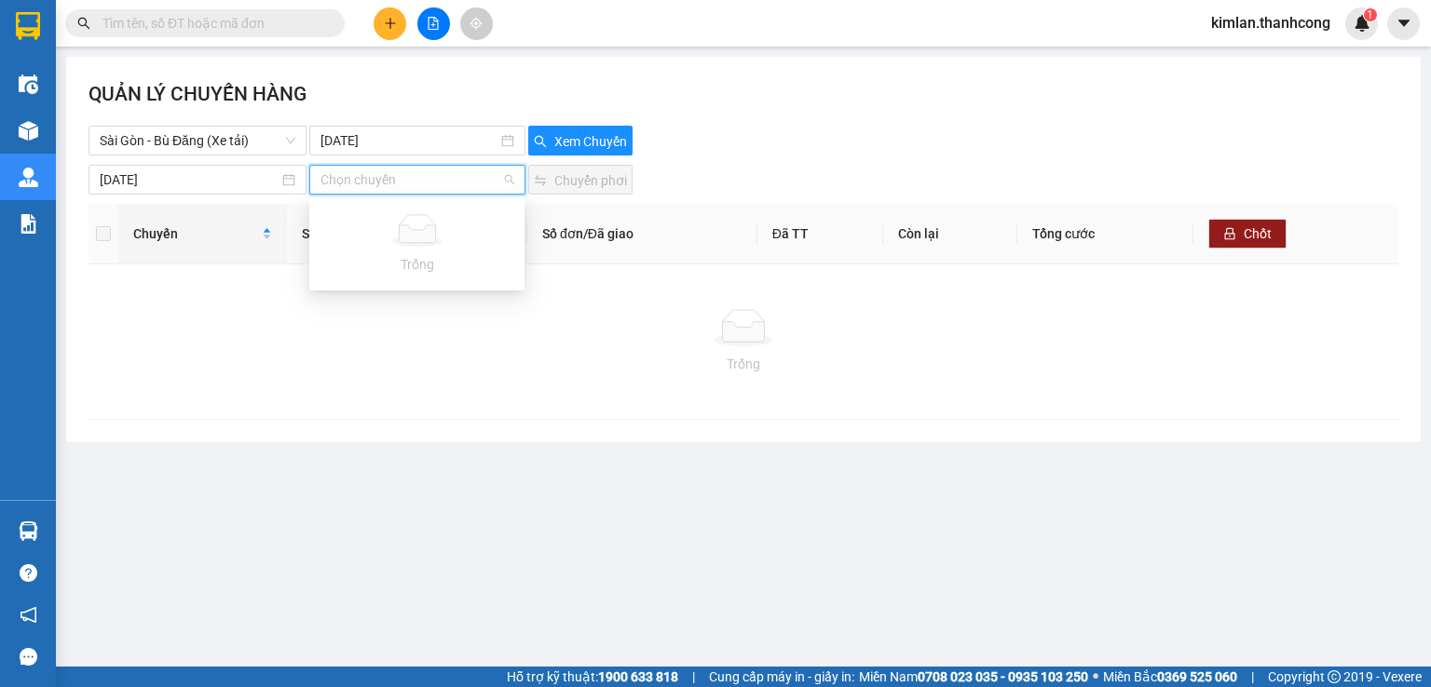
click at [522, 327] on div at bounding box center [743, 327] width 1280 height 37
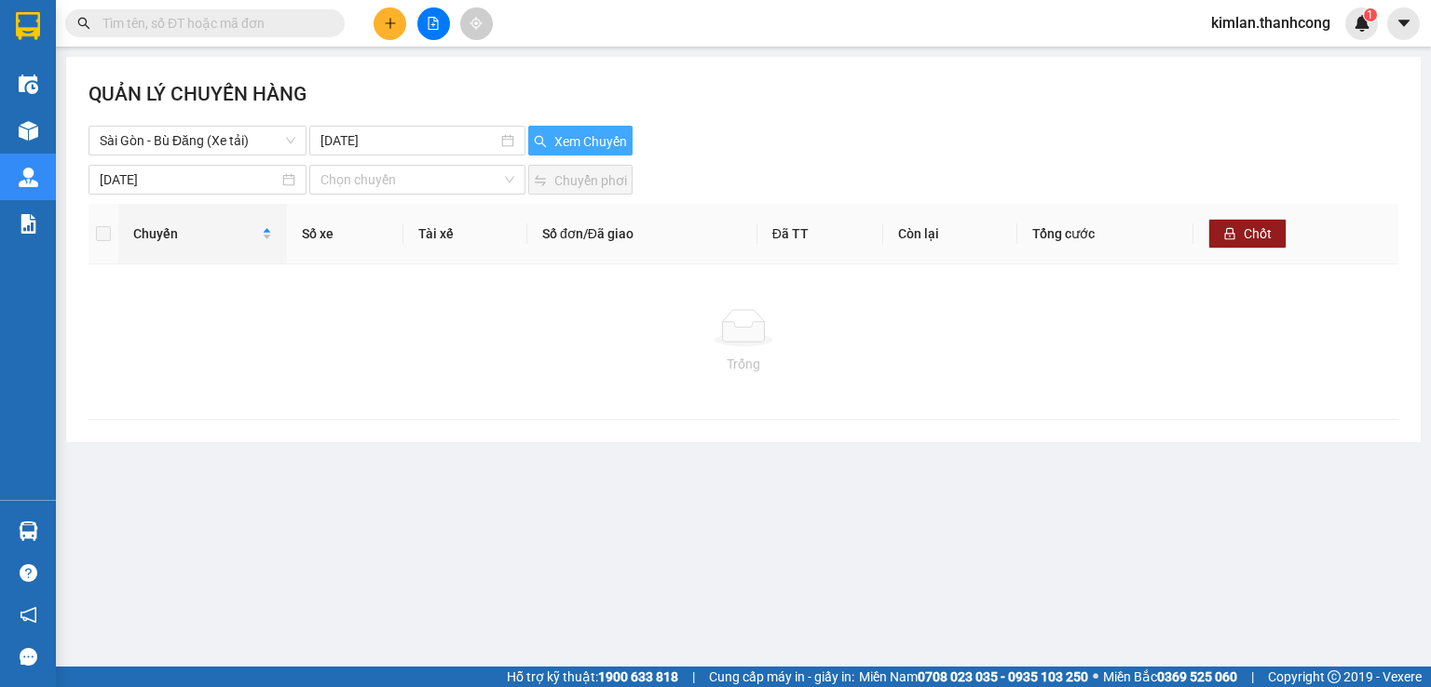
click at [589, 136] on span "Xem Chuyến" at bounding box center [590, 141] width 73 height 20
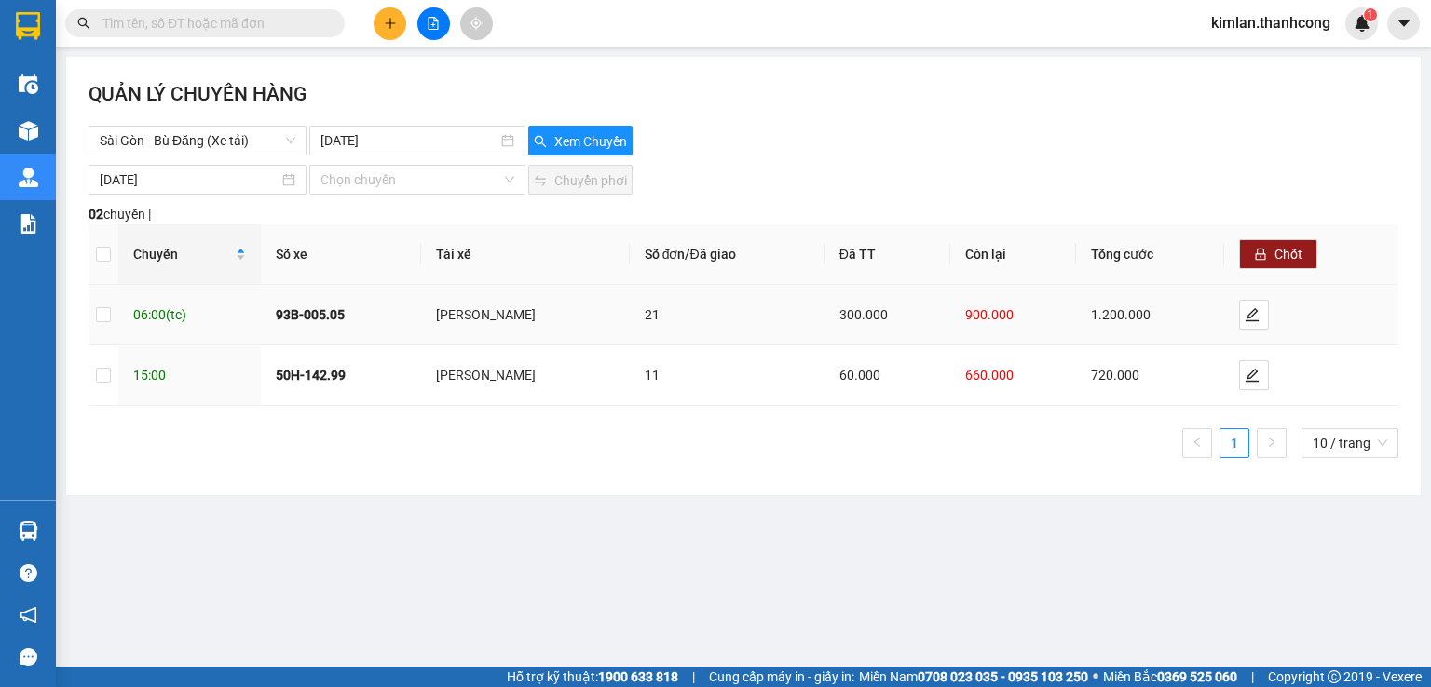
click at [726, 318] on div "21" at bounding box center [726, 315] width 165 height 20
click at [1259, 314] on icon "edit" at bounding box center [1251, 314] width 15 height 15
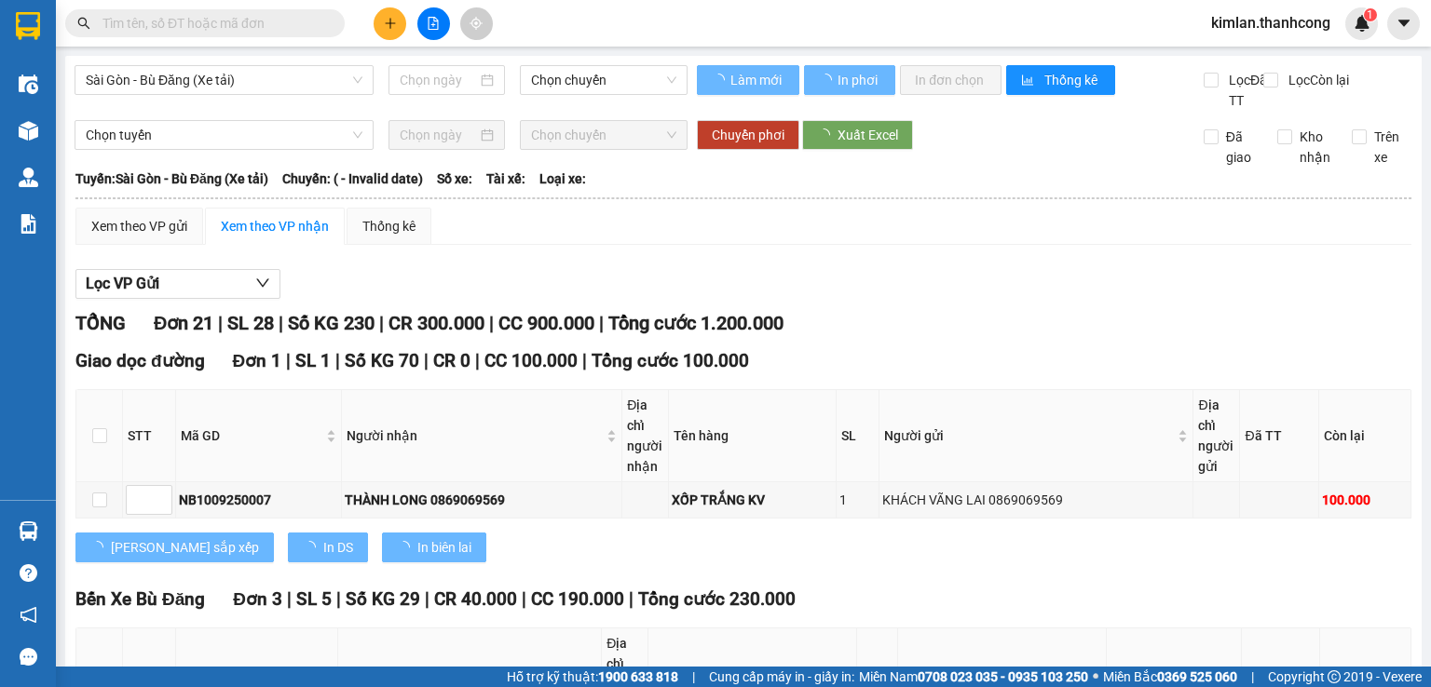
type input "[DATE]"
